Goal: Navigation & Orientation: Find specific page/section

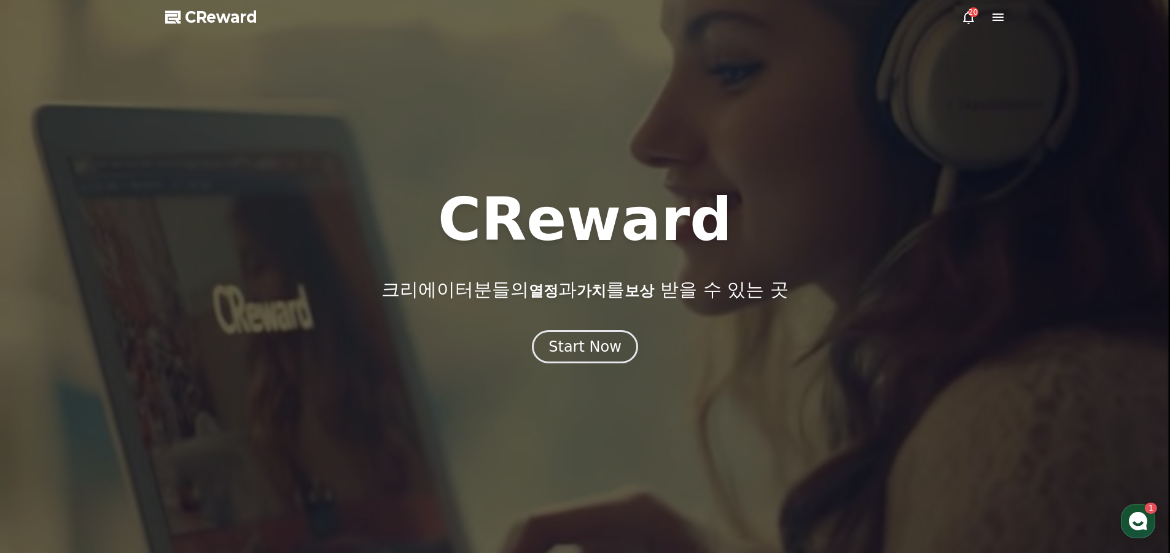
click at [973, 21] on icon at bounding box center [968, 17] width 15 height 15
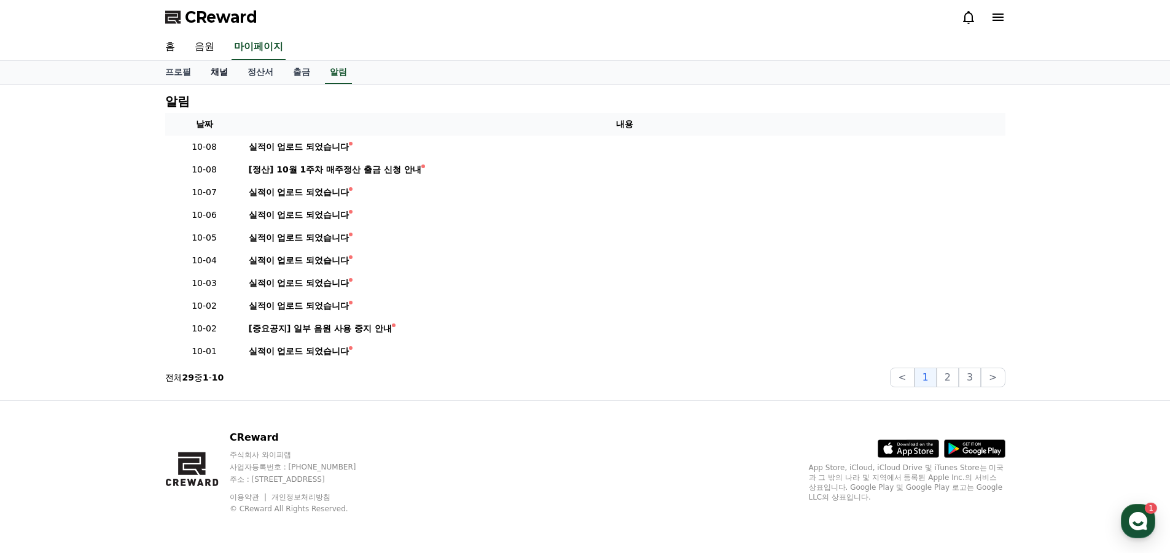
click at [217, 68] on link "채널" at bounding box center [219, 72] width 37 height 23
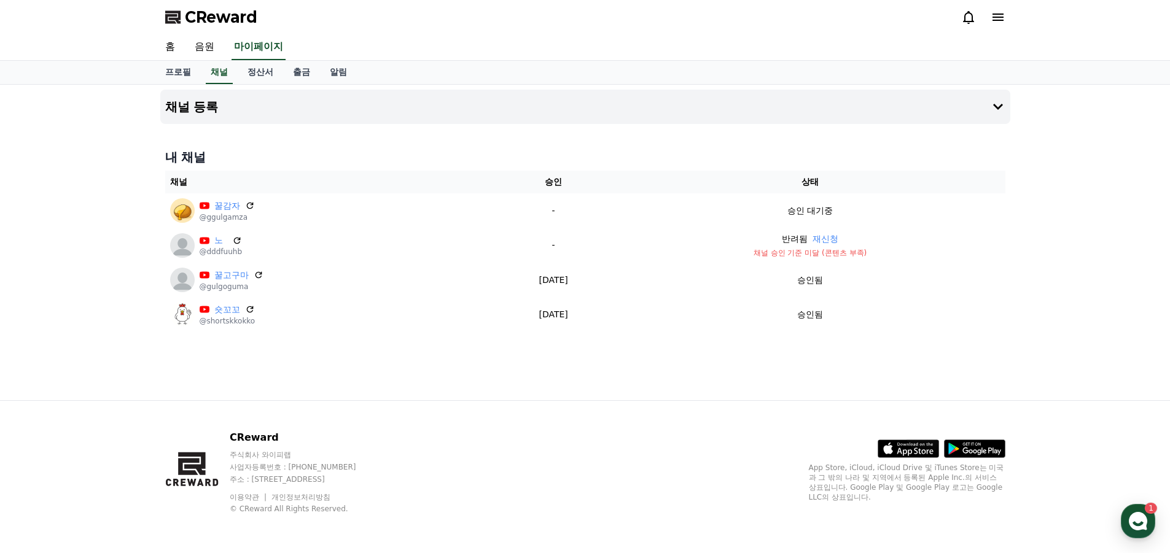
click at [89, 404] on div "CReward 주식회사 와이피랩 사업자등록번호 : [PHONE_NUMBER] 주소 : [STREET_ADDRESS] 이용약관 개인정보처리방침 …" at bounding box center [585, 476] width 1170 height 153
click at [259, 68] on link "정산서" at bounding box center [260, 72] width 45 height 23
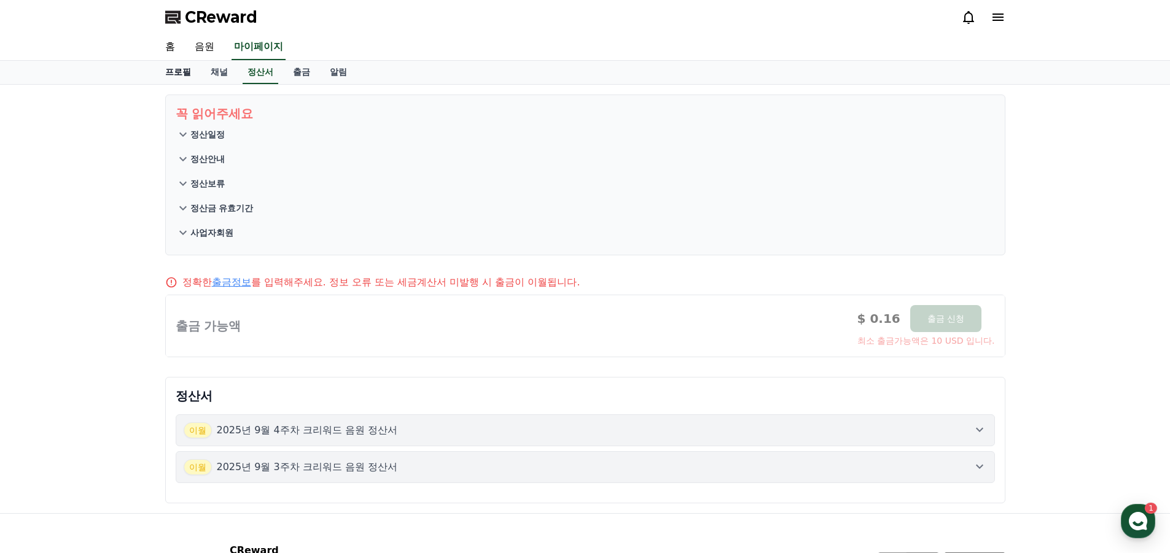
click at [184, 78] on link "프로필" at bounding box center [177, 72] width 45 height 23
select select "**********"
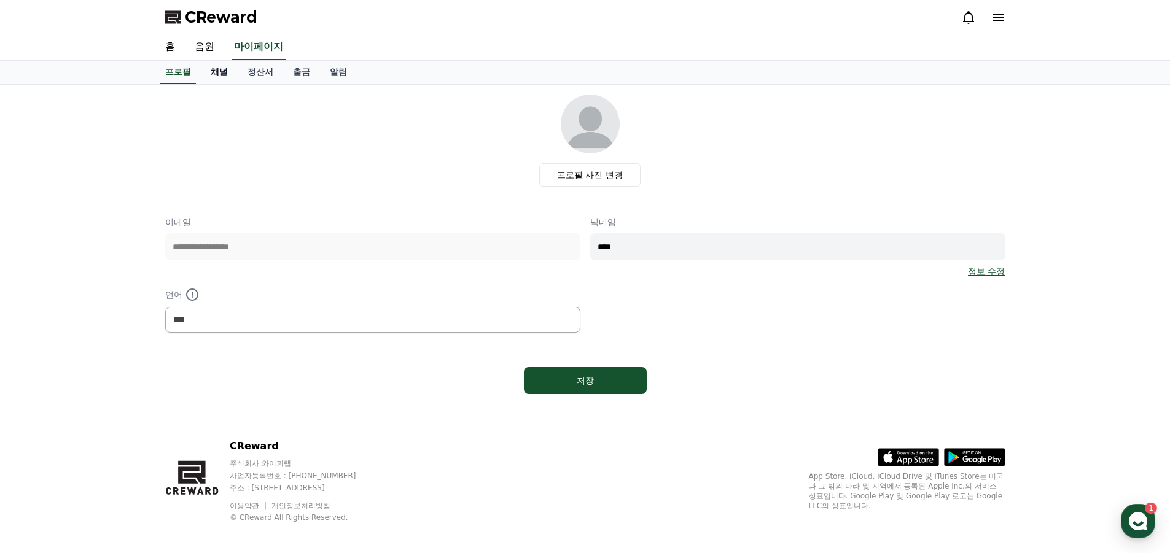
click at [207, 72] on link "채널" at bounding box center [219, 72] width 37 height 23
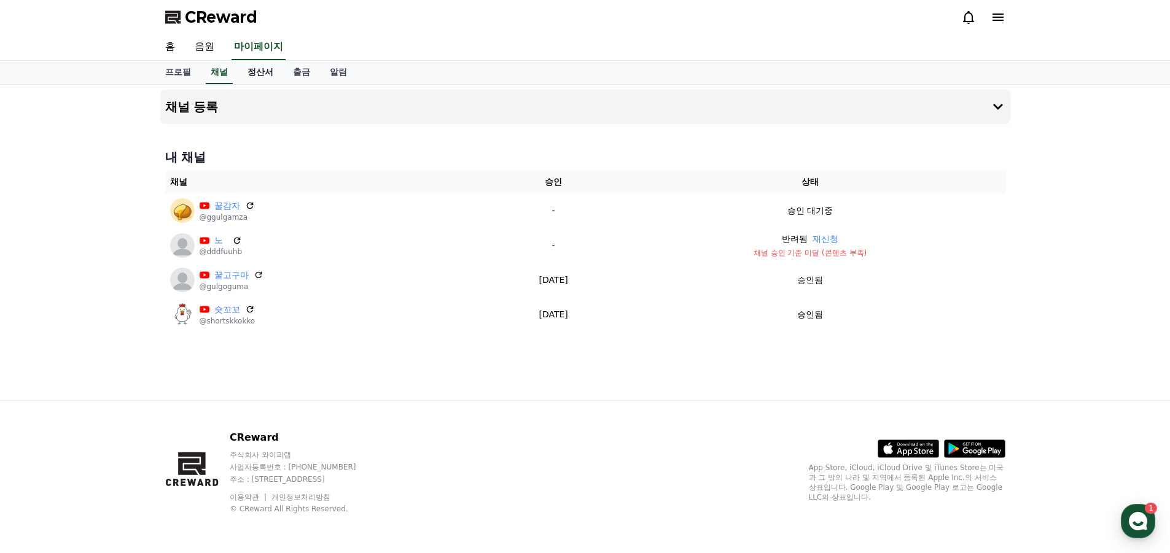
click at [251, 71] on link "정산서" at bounding box center [260, 72] width 45 height 23
